Goal: Navigation & Orientation: Find specific page/section

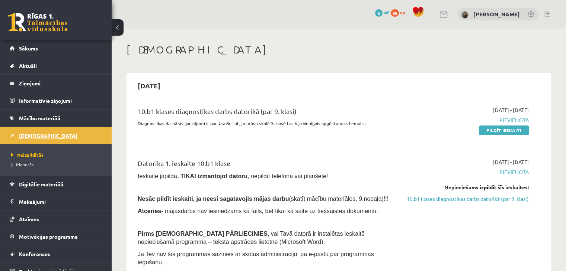
click at [24, 137] on span "[DEMOGRAPHIC_DATA]" at bounding box center [48, 135] width 58 height 7
click at [26, 49] on span "Sākums" at bounding box center [28, 48] width 19 height 7
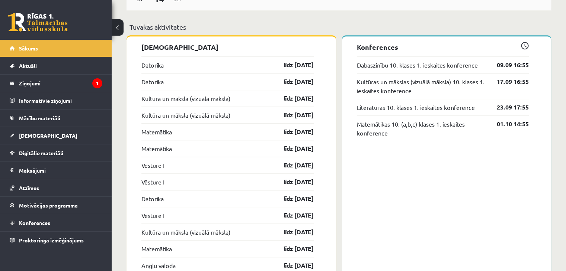
scroll to position [595, 0]
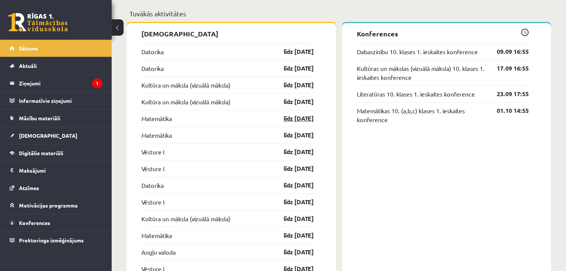
click at [305, 119] on link "līdz [DATE]" at bounding box center [291, 118] width 43 height 9
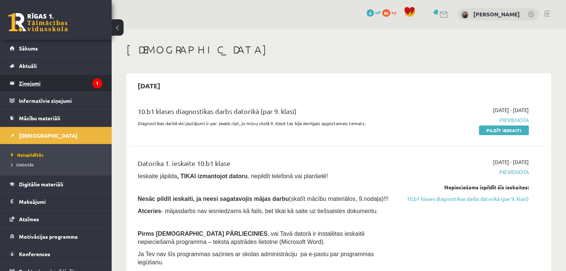
click at [45, 82] on legend "Ziņojumi 1" at bounding box center [60, 83] width 83 height 17
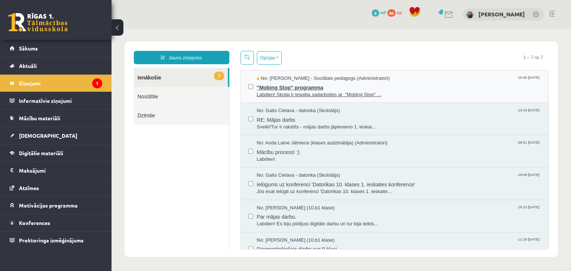
click at [386, 87] on span ""Mobing Stop" programma" at bounding box center [399, 86] width 284 height 9
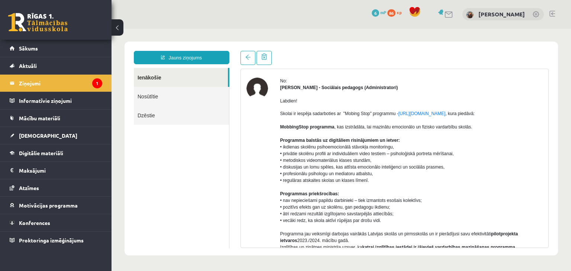
scroll to position [37, 0]
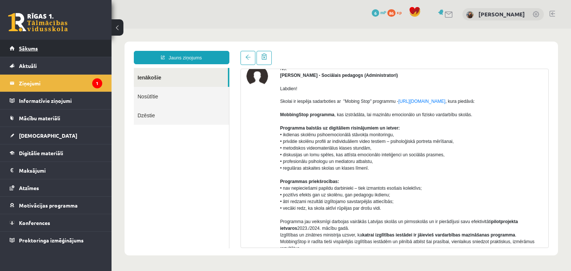
click at [45, 47] on link "Sākums" at bounding box center [56, 48] width 93 height 17
